Goal: Information Seeking & Learning: Learn about a topic

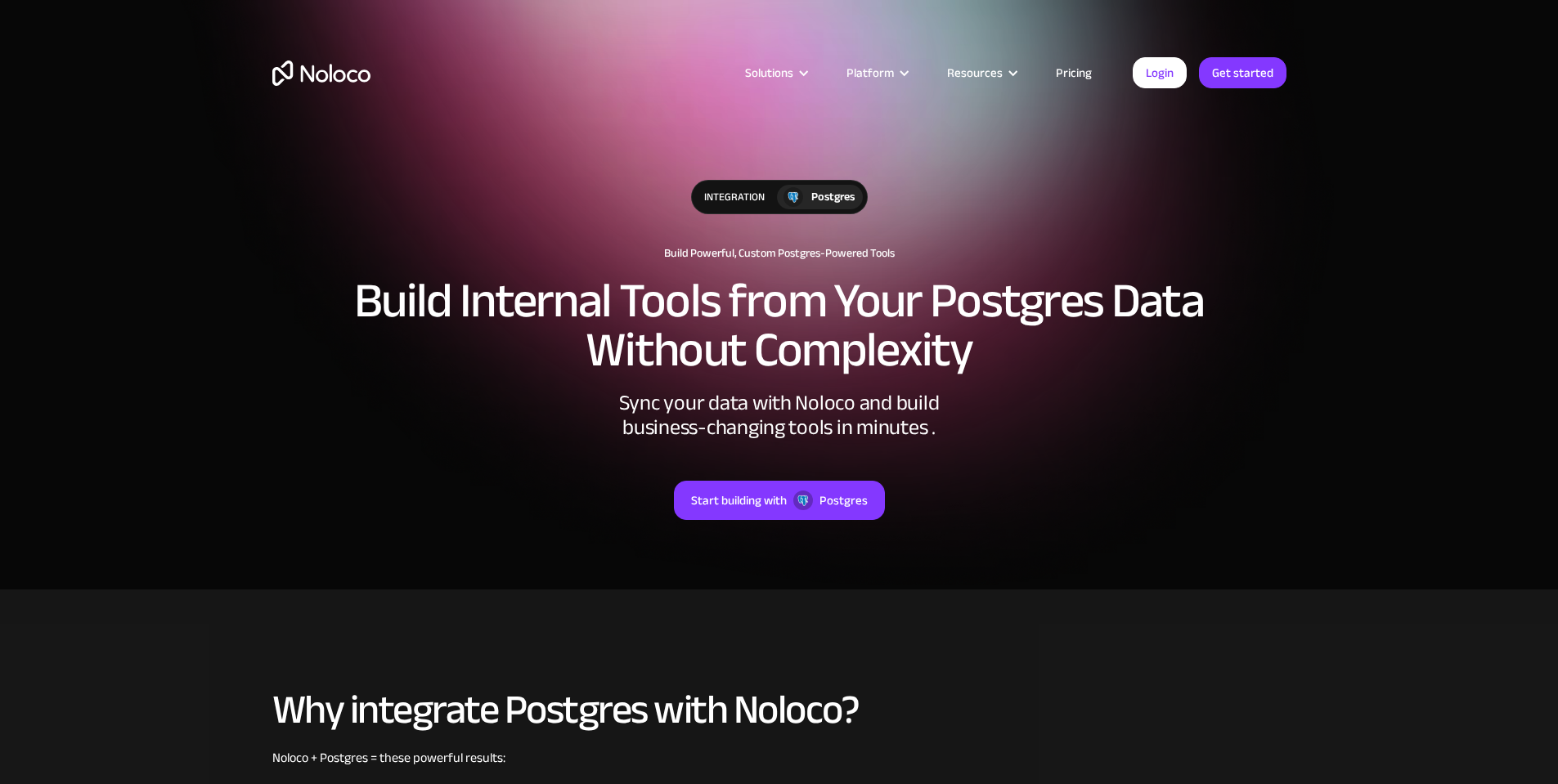
click at [1075, 72] on link "Pricing" at bounding box center [1073, 72] width 77 height 21
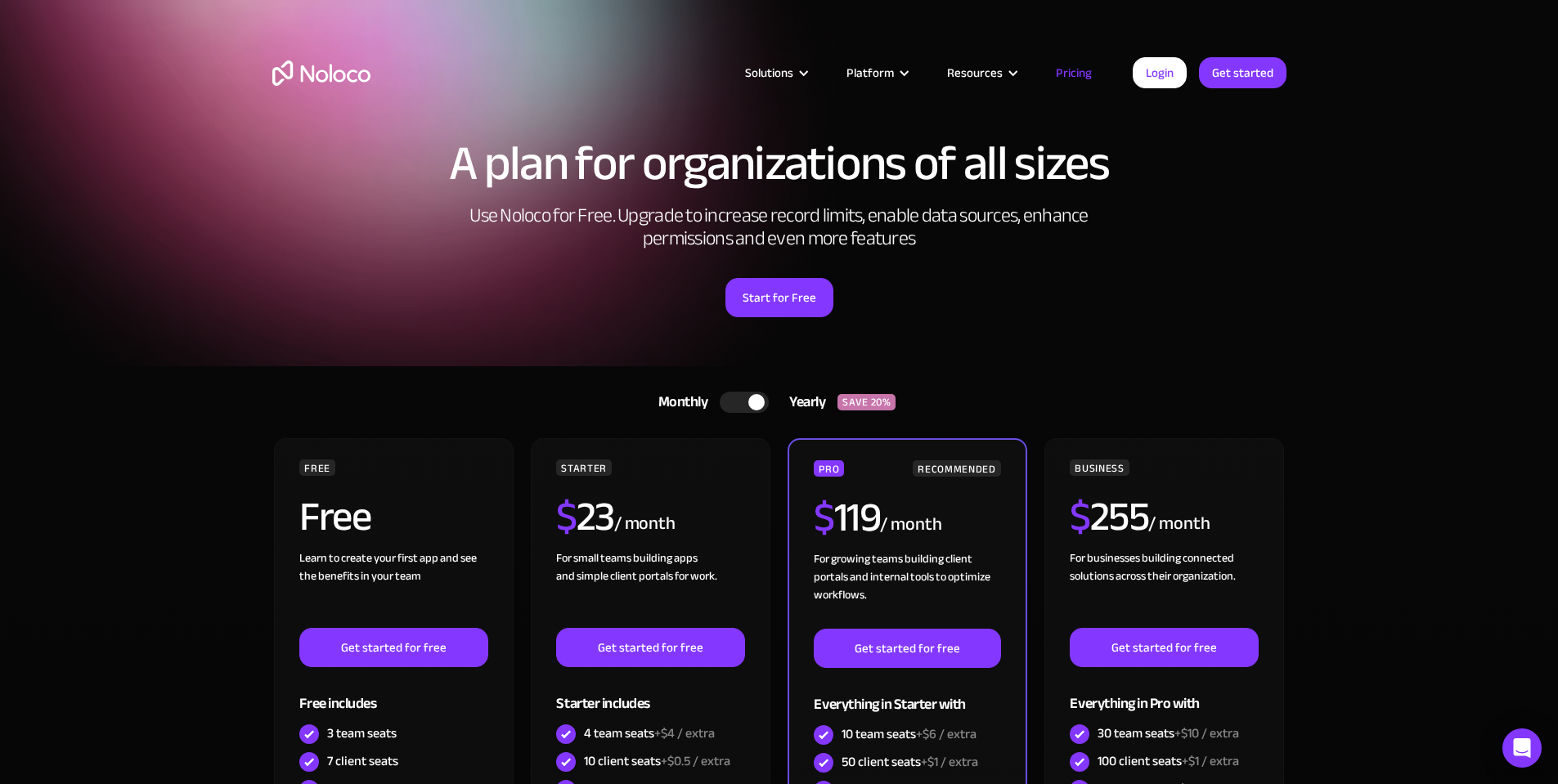
click at [740, 406] on div at bounding box center [744, 402] width 49 height 21
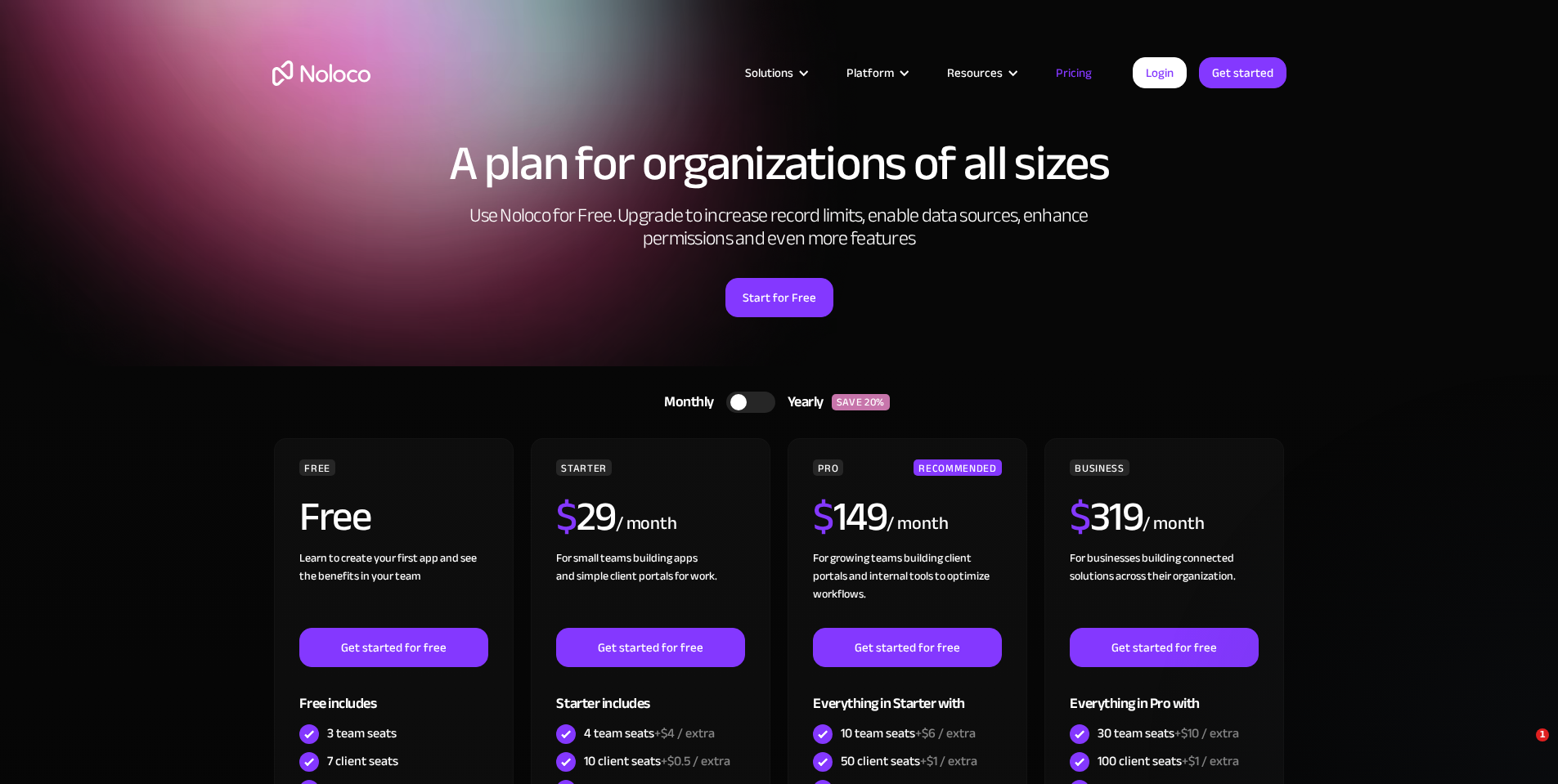
click at [763, 407] on div at bounding box center [750, 402] width 49 height 21
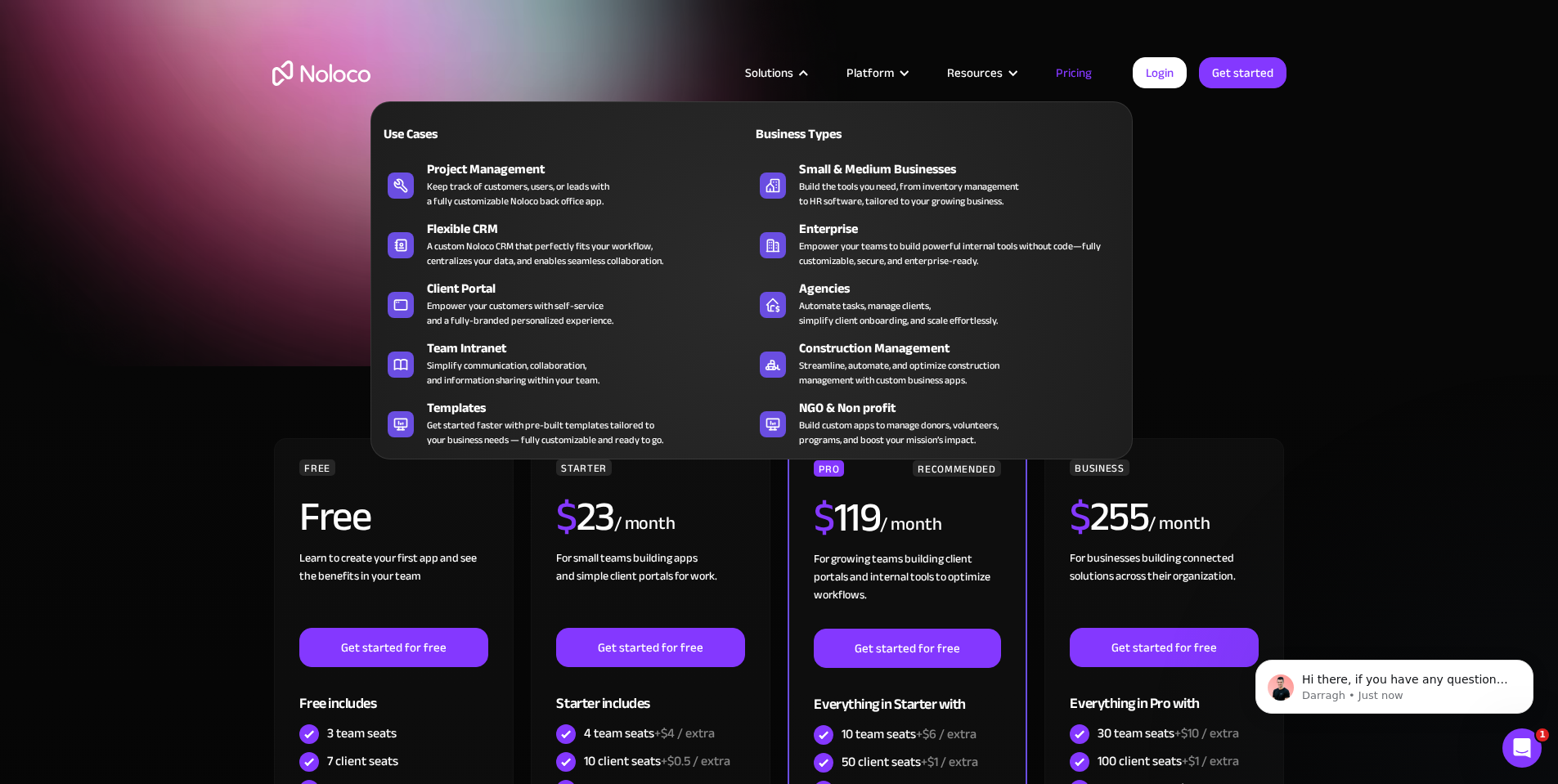
click at [799, 81] on nav "Use Cases Business Types Project Management Keep track of customers, users, or …" at bounding box center [751, 269] width 762 height 381
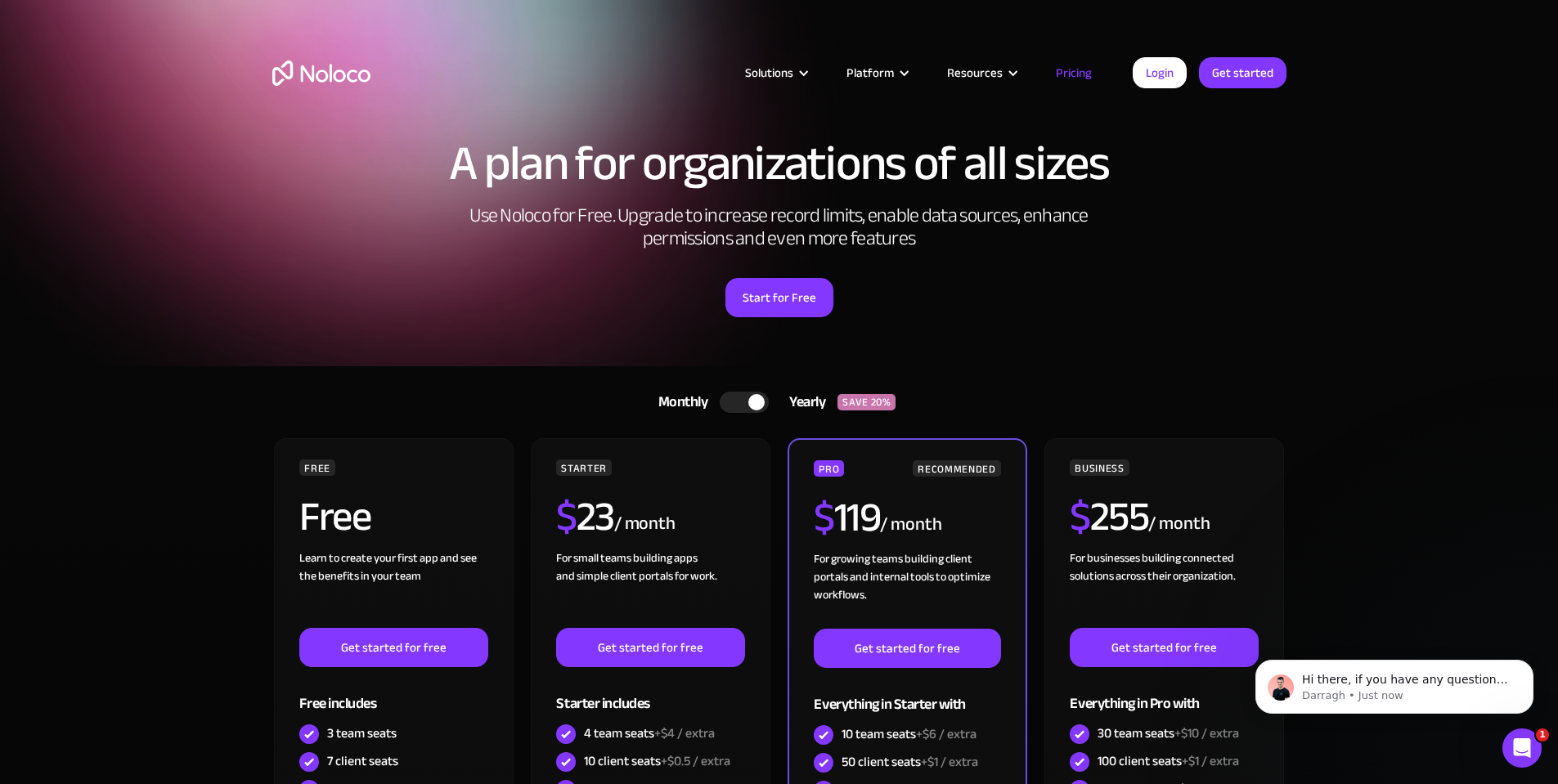
click at [330, 68] on img "home" at bounding box center [321, 73] width 99 height 25
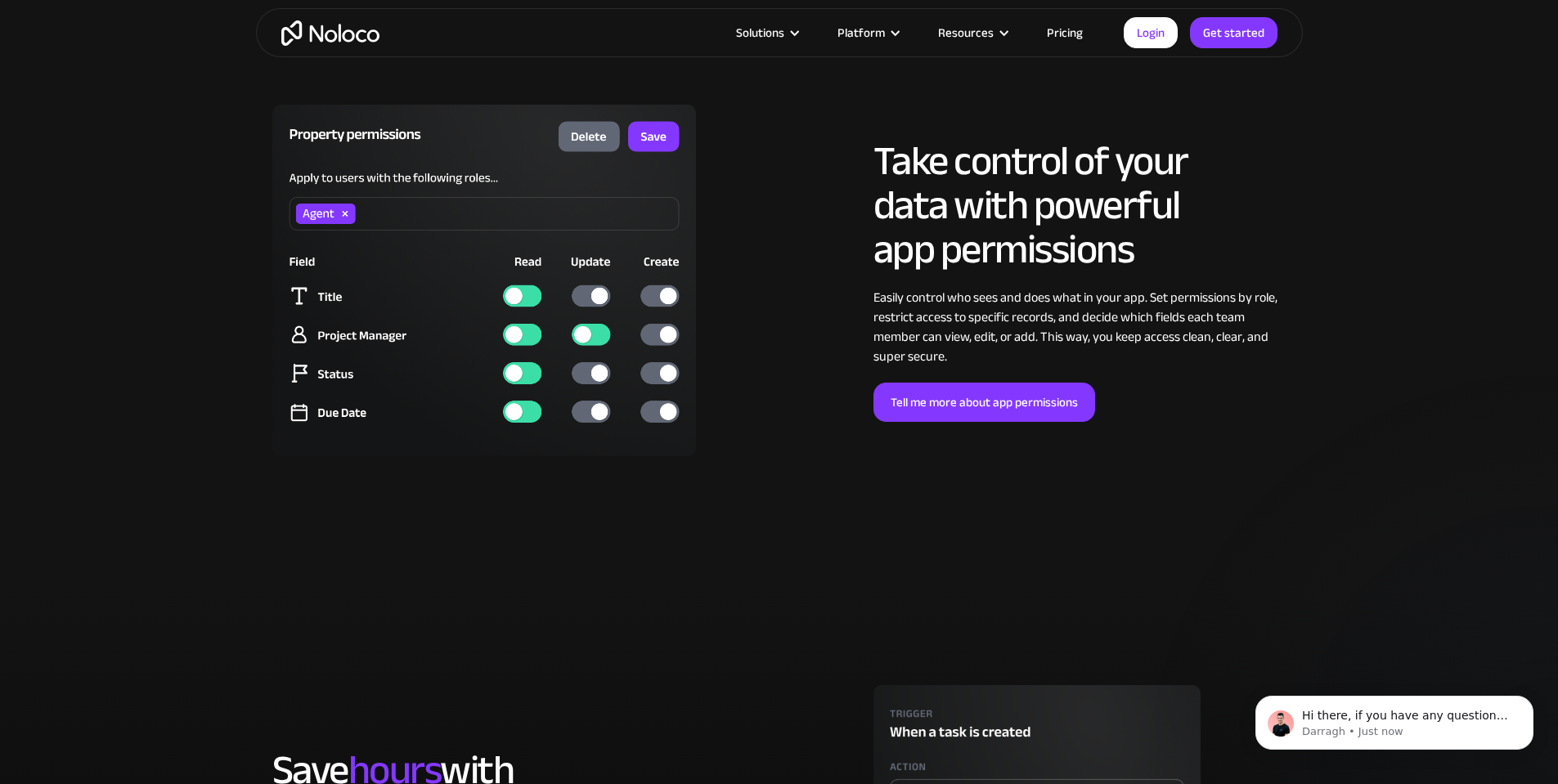
scroll to position [3271, 0]
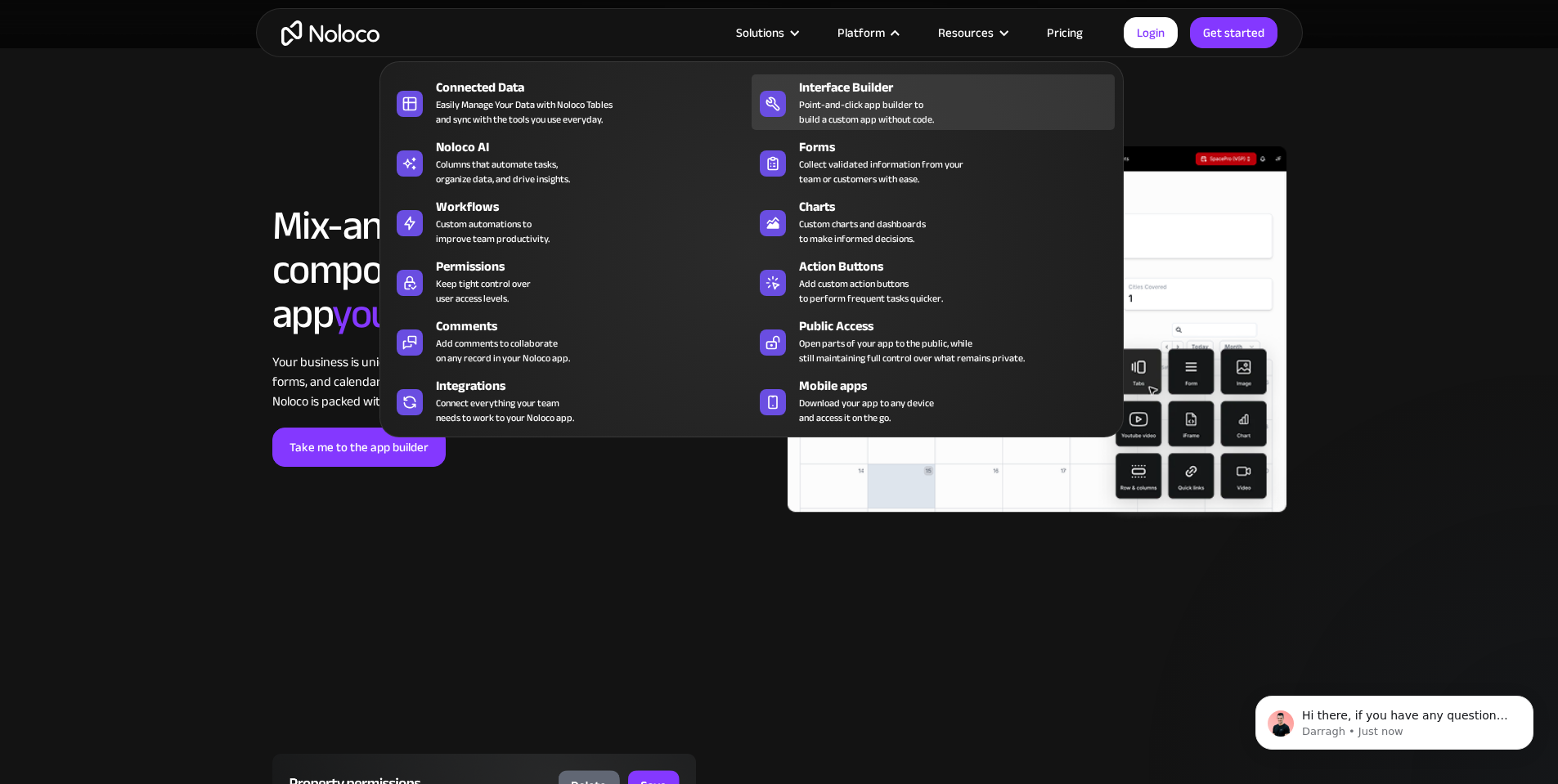
click at [839, 111] on div "Point-and-click app builder to build a custom app without code." at bounding box center [867, 112] width 135 height 29
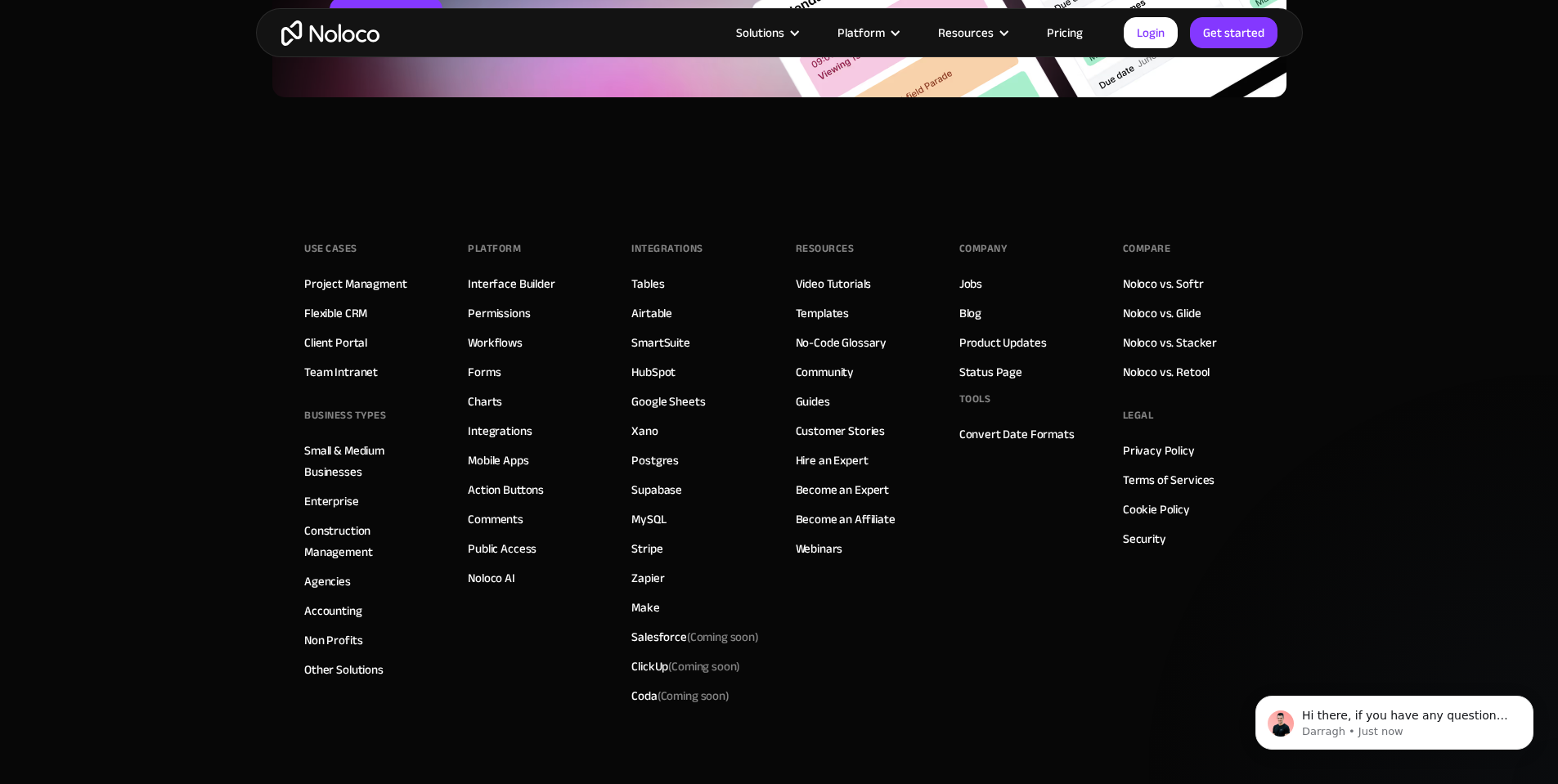
scroll to position [5641, 0]
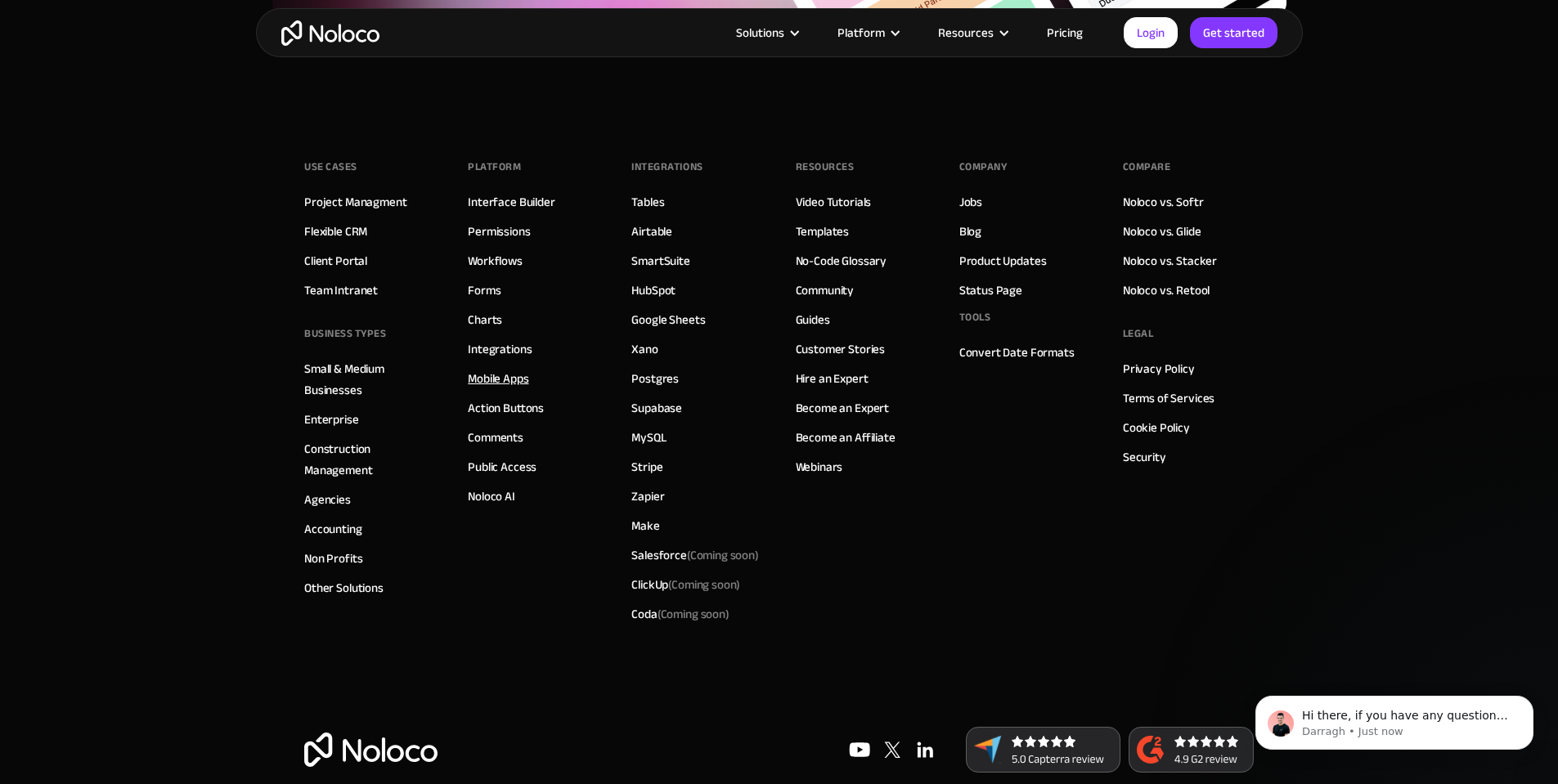
click at [495, 382] on link "Mobile Apps" at bounding box center [498, 378] width 61 height 21
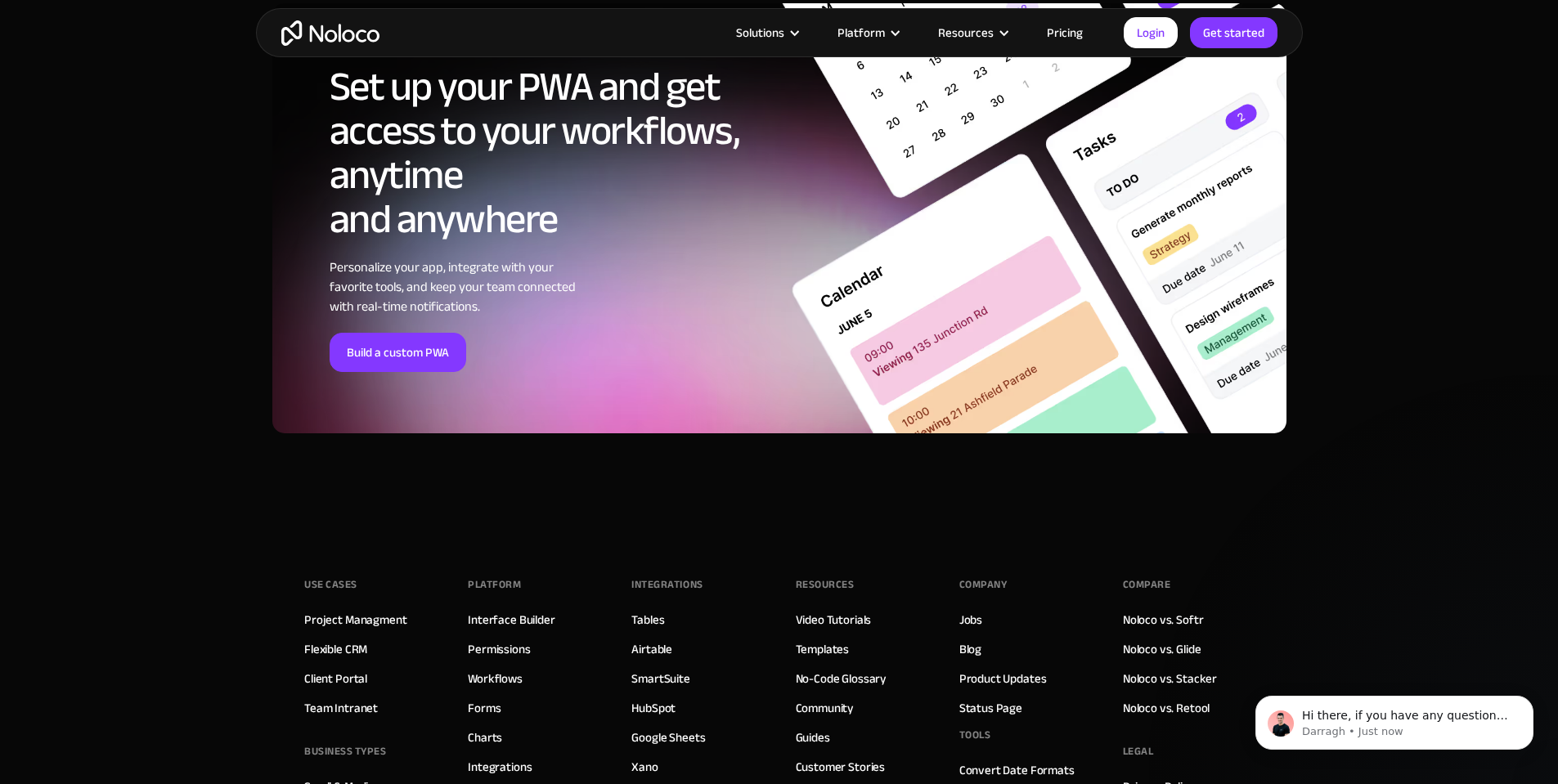
scroll to position [5805, 0]
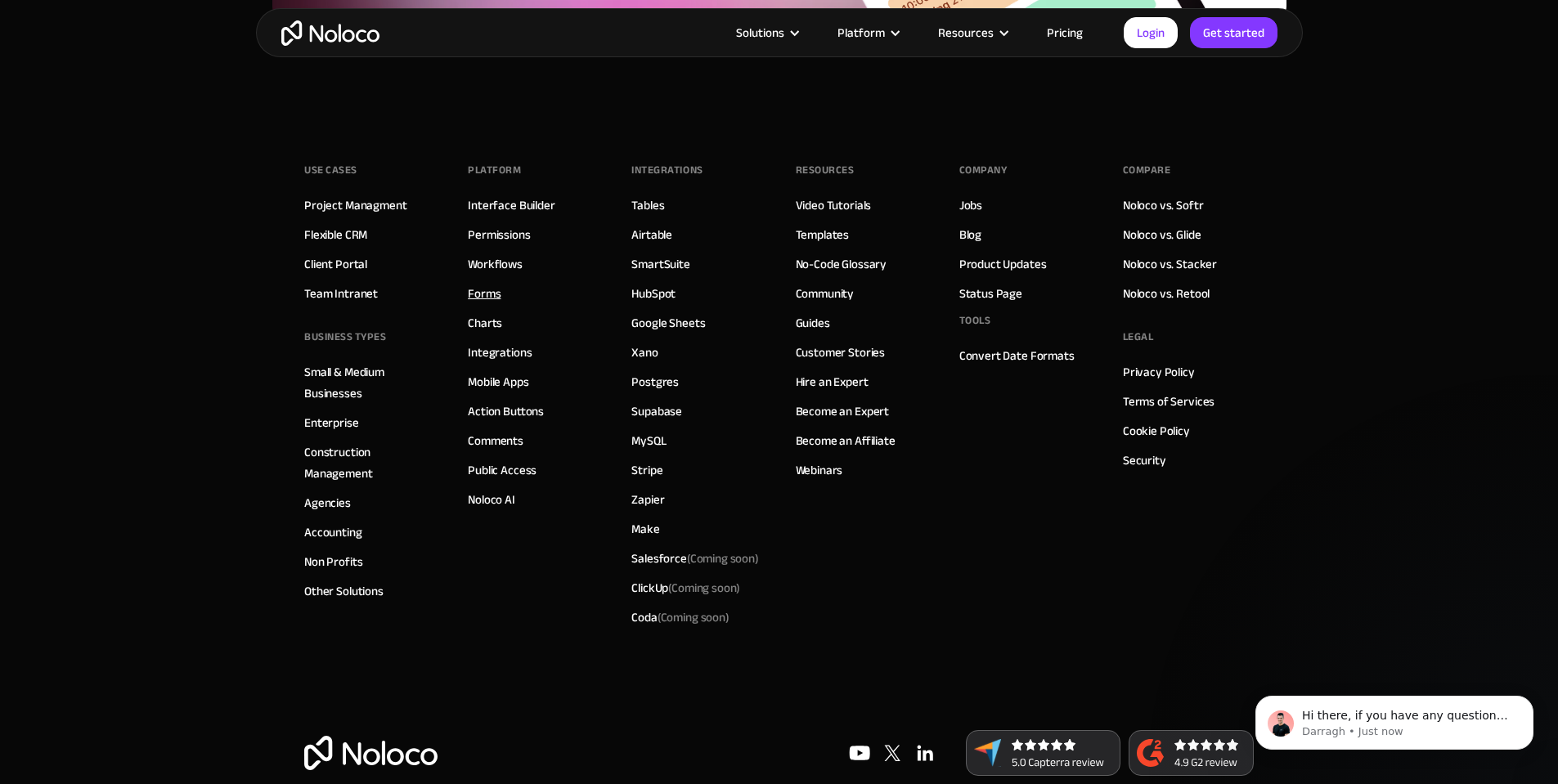
click at [474, 296] on link "Forms" at bounding box center [483, 293] width 33 height 21
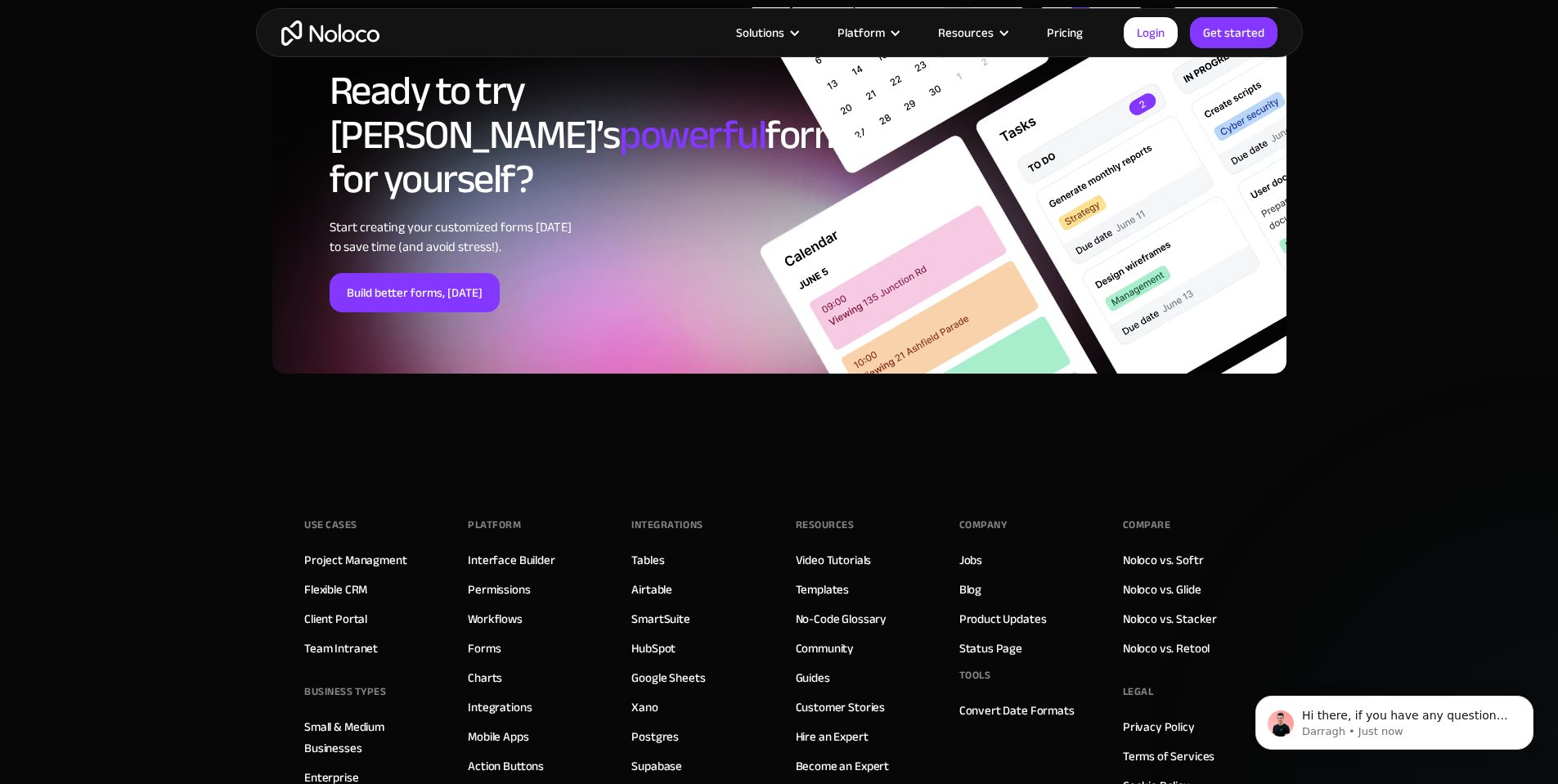
scroll to position [5969, 0]
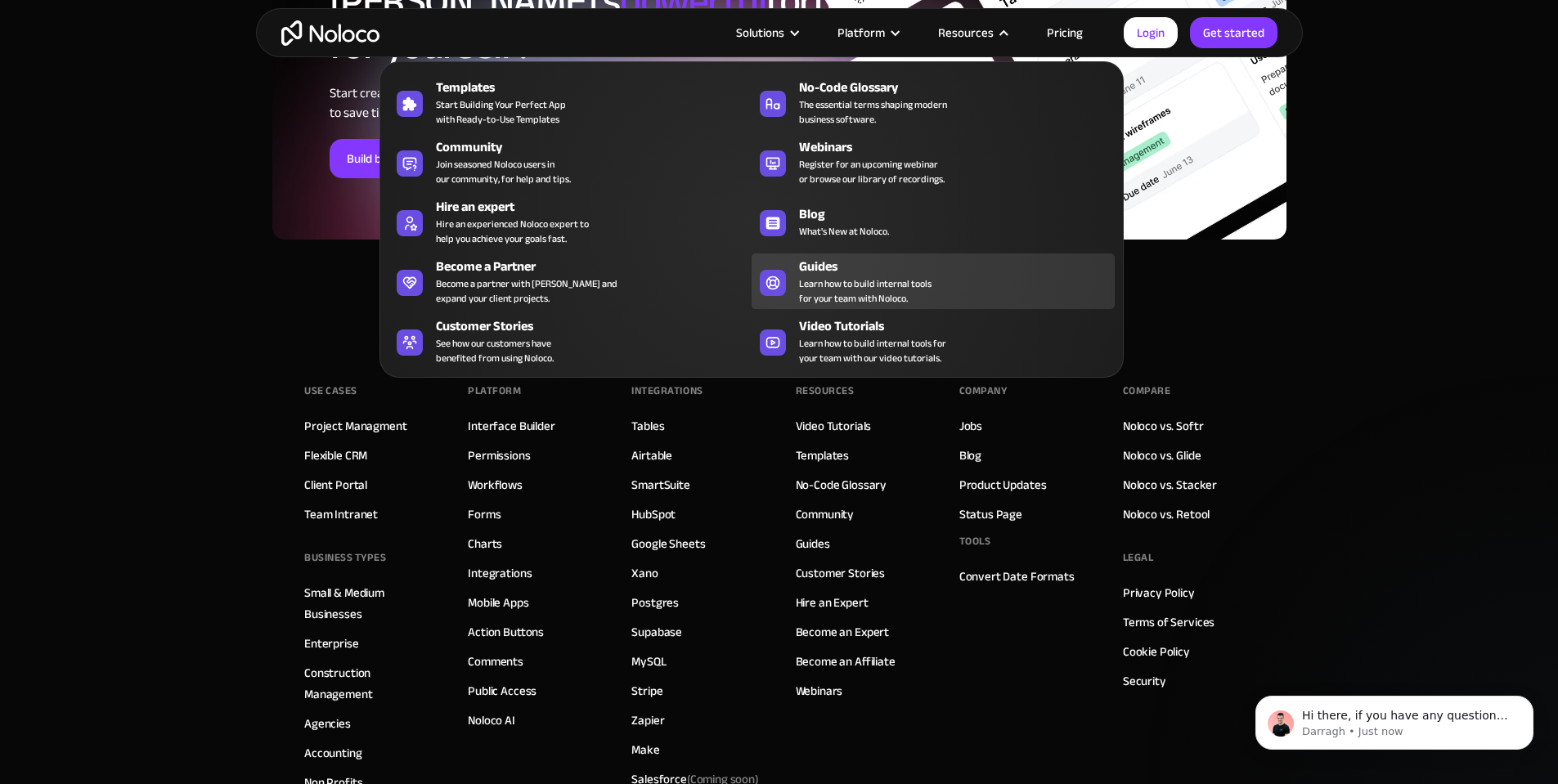
click at [840, 291] on span "Learn how to build internal tools for your team with Noloco." at bounding box center [865, 291] width 132 height 29
